Goal: Task Accomplishment & Management: Manage account settings

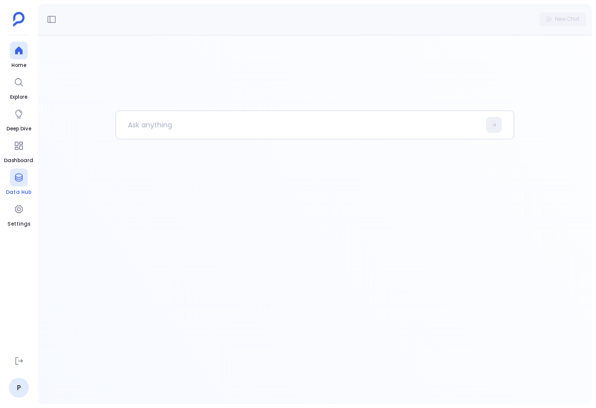
click at [28, 192] on span "Data Hub" at bounding box center [18, 192] width 25 height 8
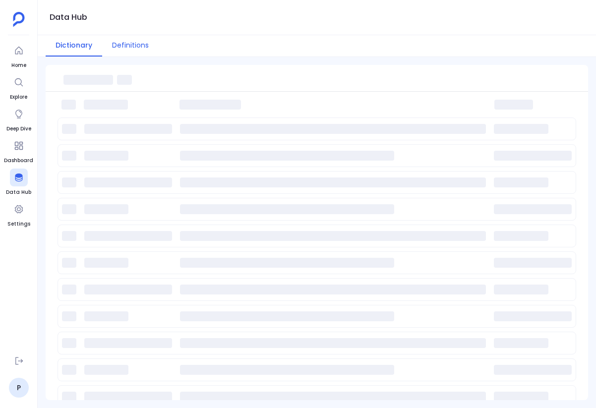
click at [142, 41] on button "Definitions" at bounding box center [130, 45] width 56 height 21
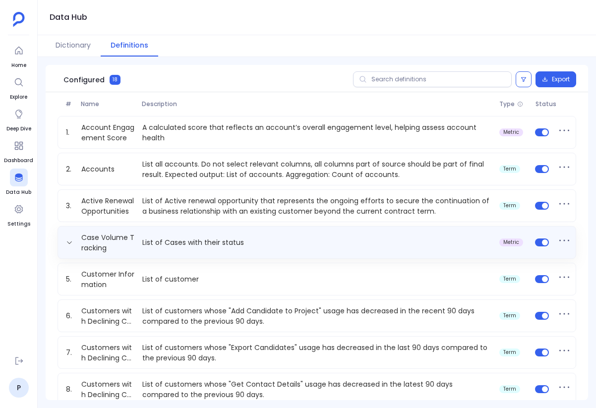
scroll to position [380, 0]
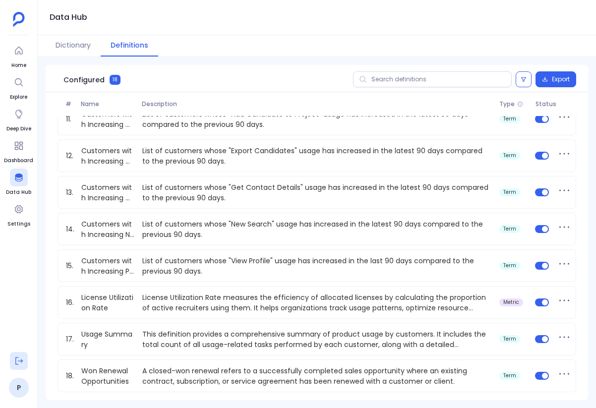
click at [18, 356] on icon at bounding box center [19, 361] width 10 height 10
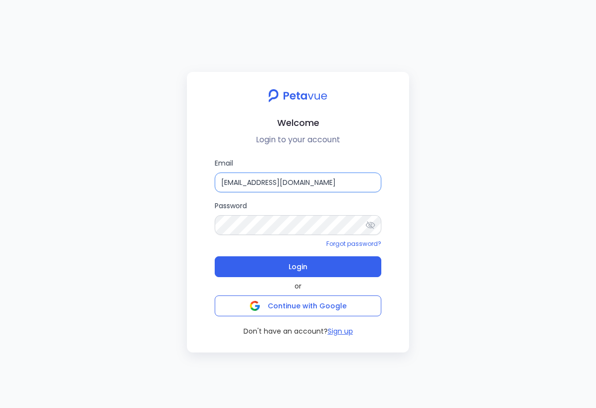
click at [308, 188] on input "[EMAIL_ADDRESS][DOMAIN_NAME]" at bounding box center [298, 182] width 166 height 20
type input "[EMAIL_ADDRESS][DOMAIN_NAME]"
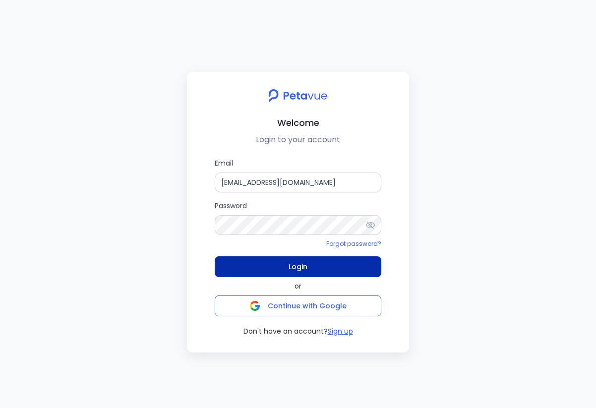
click at [322, 271] on button "Login" at bounding box center [298, 266] width 166 height 21
